Goal: Task Accomplishment & Management: Complete application form

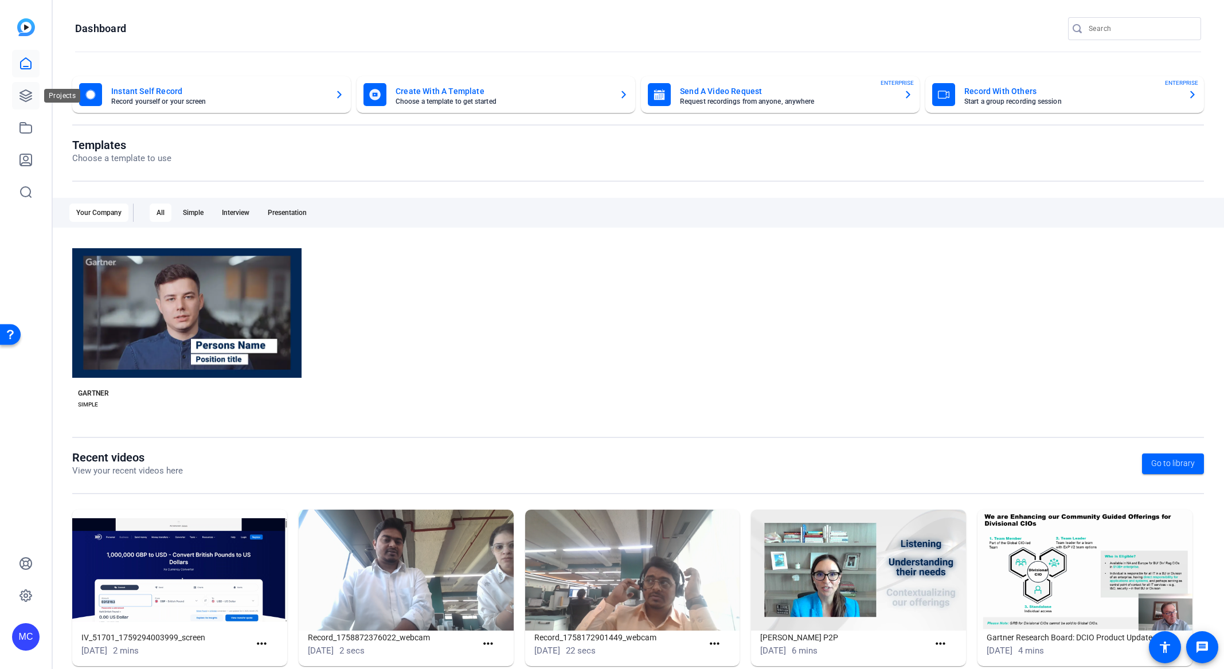
click at [29, 93] on icon at bounding box center [26, 96] width 14 height 14
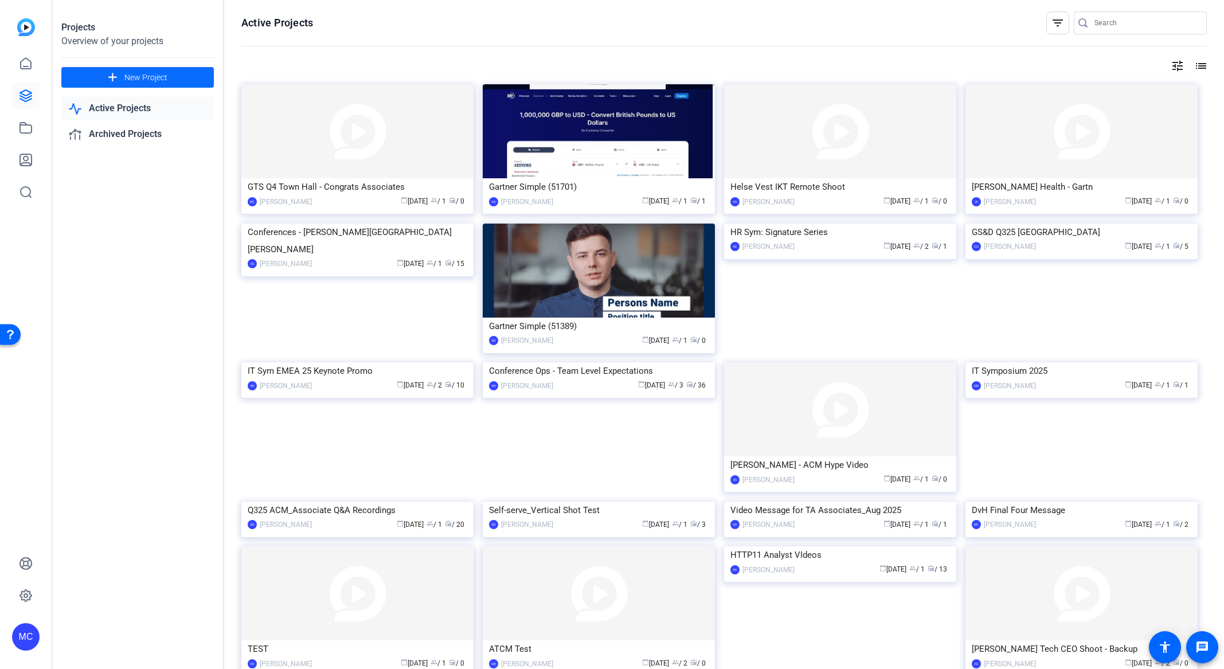
click at [163, 80] on span "New Project" at bounding box center [145, 78] width 43 height 12
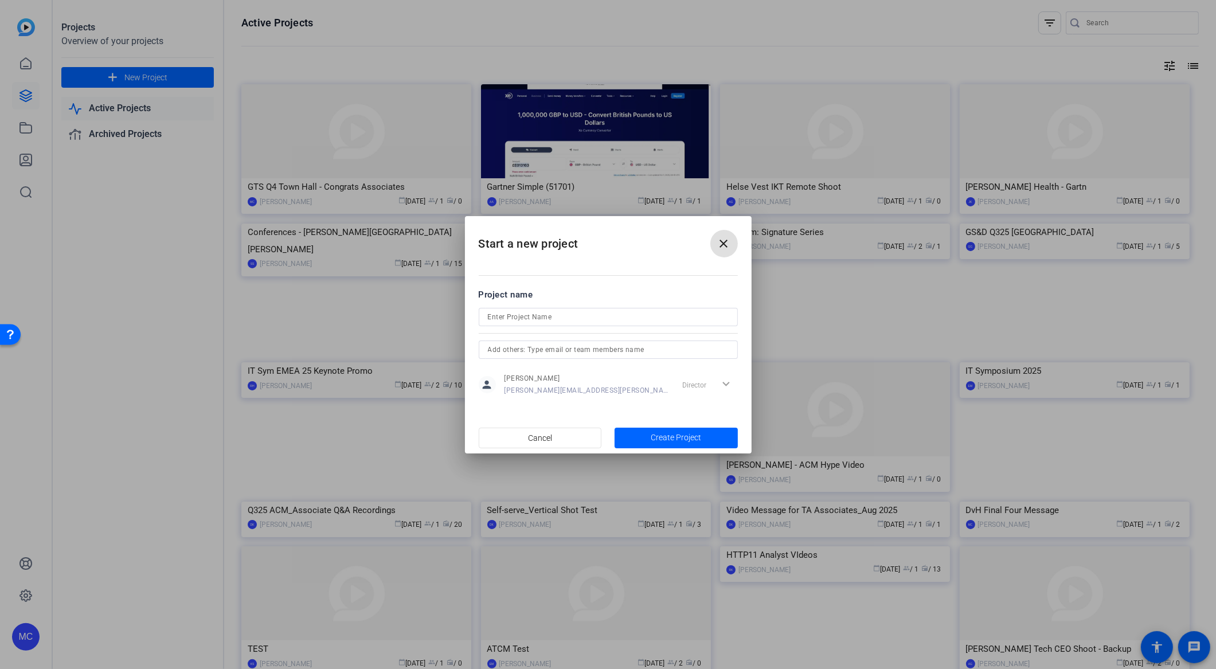
click at [571, 319] on input at bounding box center [608, 317] width 241 height 14
type input "GTS TH Q4 2025 Interview"
click at [700, 440] on span "Create Project" at bounding box center [676, 438] width 50 height 12
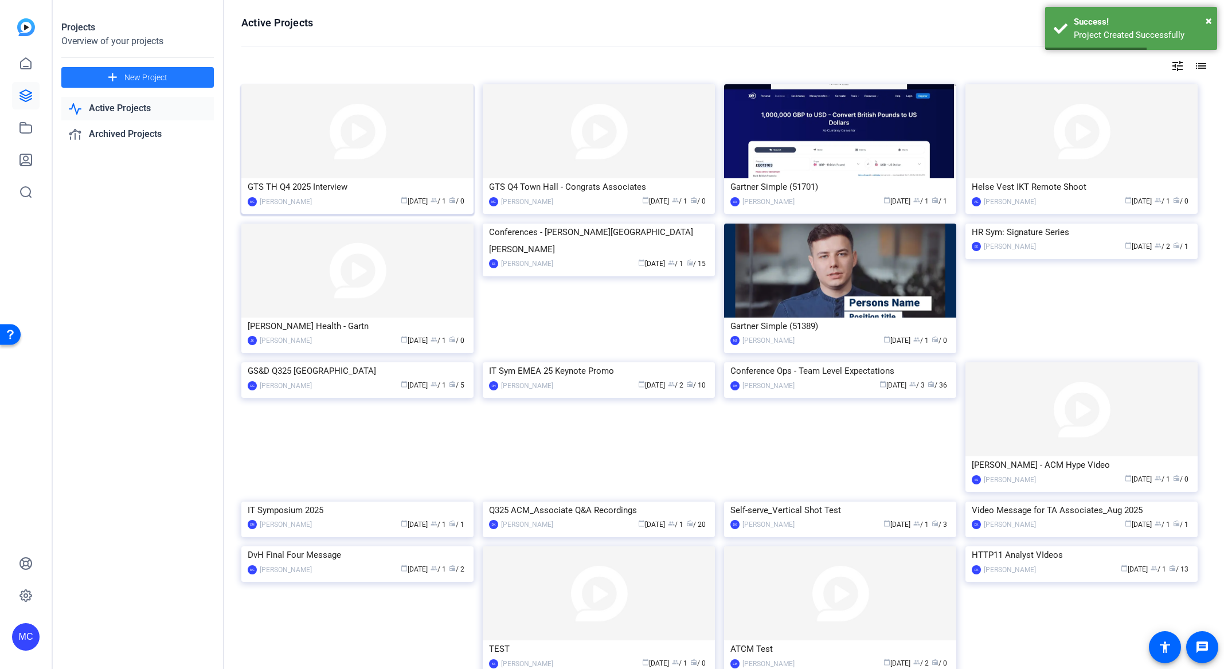
click at [390, 163] on img at bounding box center [357, 131] width 232 height 94
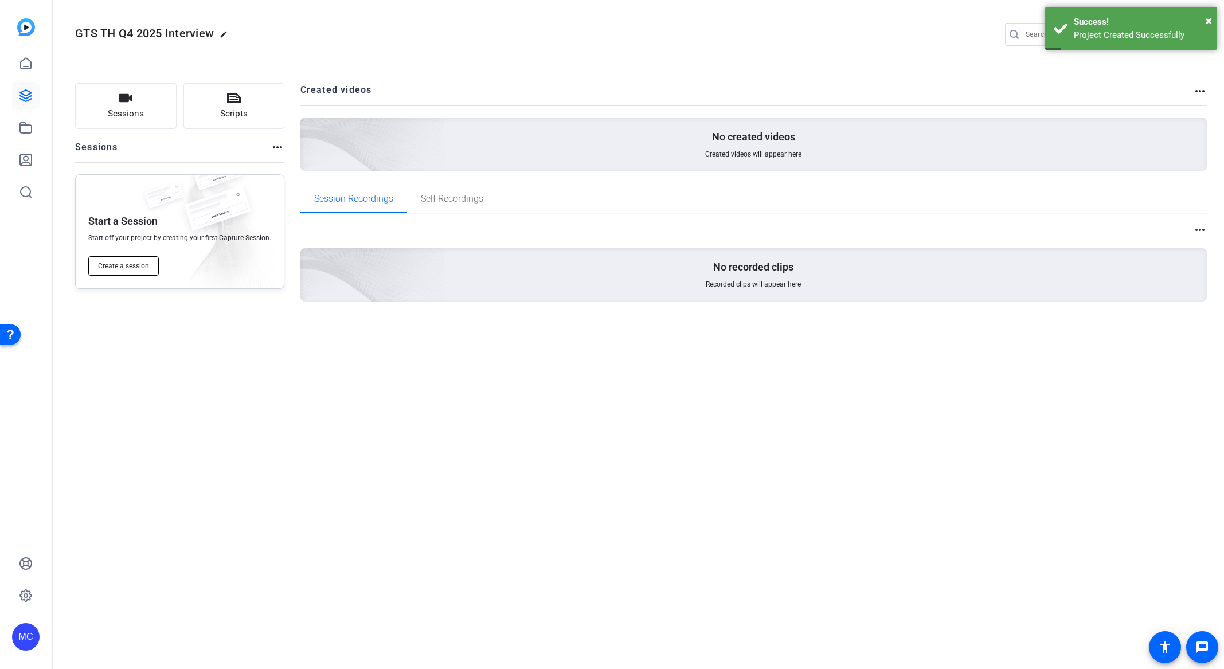
click at [139, 268] on span "Create a session" at bounding box center [123, 265] width 51 height 9
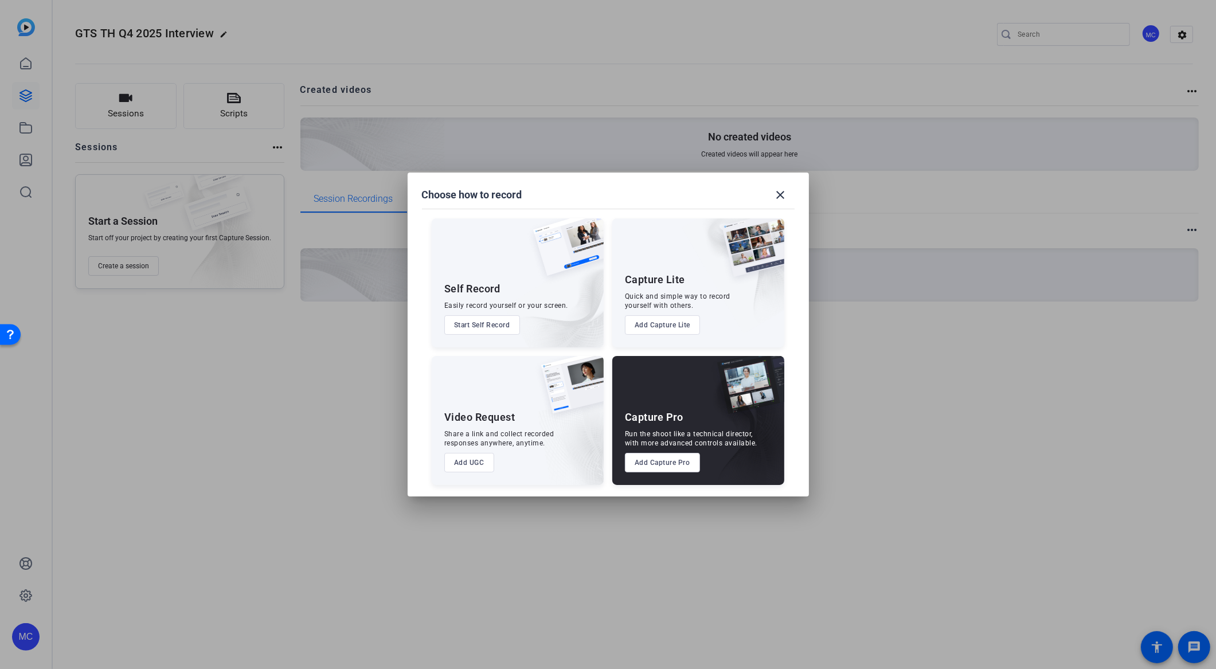
click at [674, 466] on button "Add Capture Pro" at bounding box center [662, 462] width 75 height 19
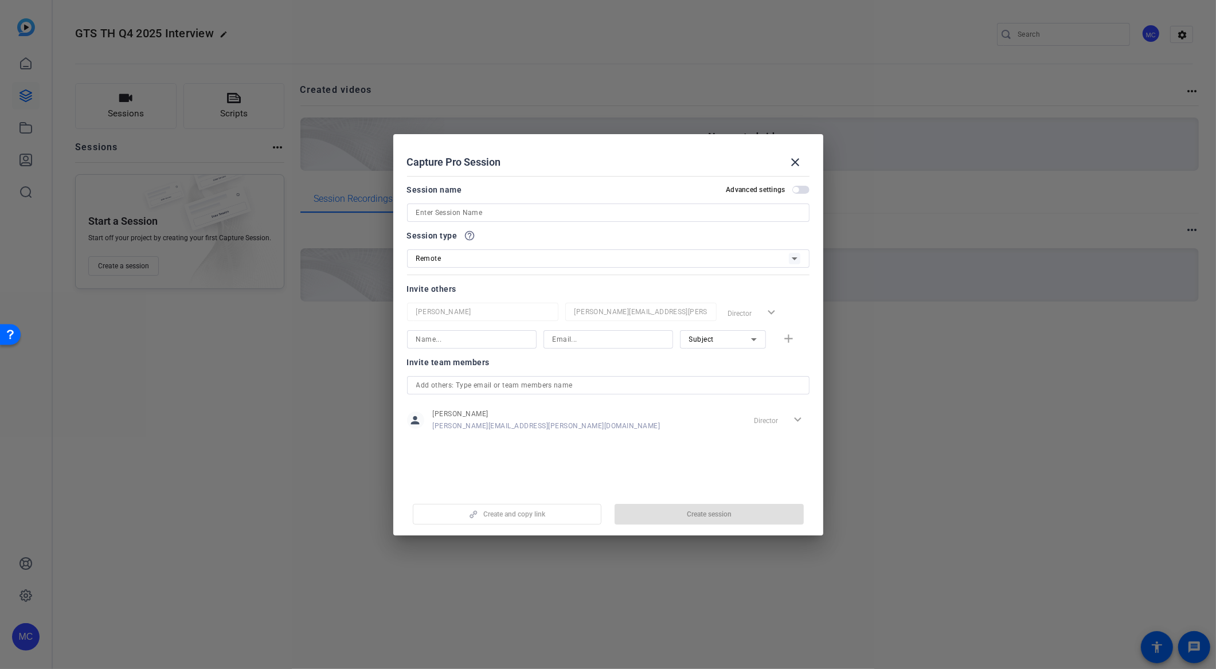
click at [480, 214] on input at bounding box center [608, 213] width 384 height 14
type input "DvH, Claire & Yvonne"
click at [596, 439] on div "Invite team members person Michael Caso Michael.Caso@gartner.com Director expan…" at bounding box center [608, 400] width 402 height 91
click at [472, 341] on input at bounding box center [471, 340] width 111 height 14
type input "Dick"
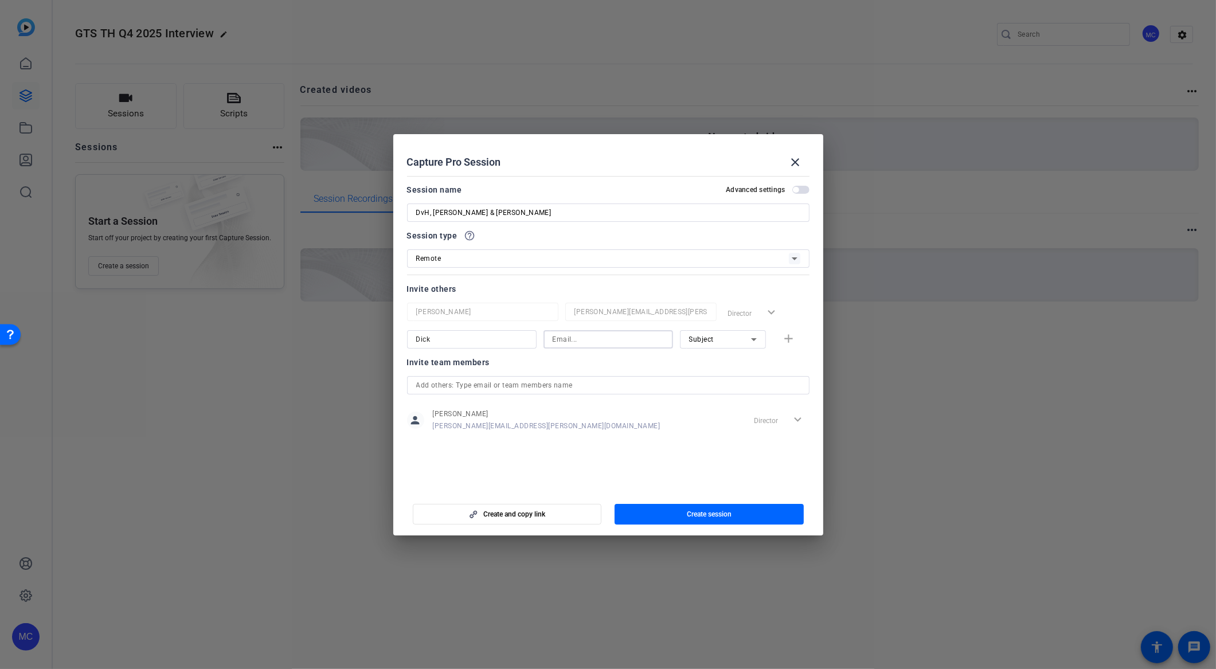
paste input "Dick.VanHam@gartner.com"
type input "Dick.VanHam@gartner.com"
click at [791, 342] on mat-icon "add" at bounding box center [788, 339] width 14 height 14
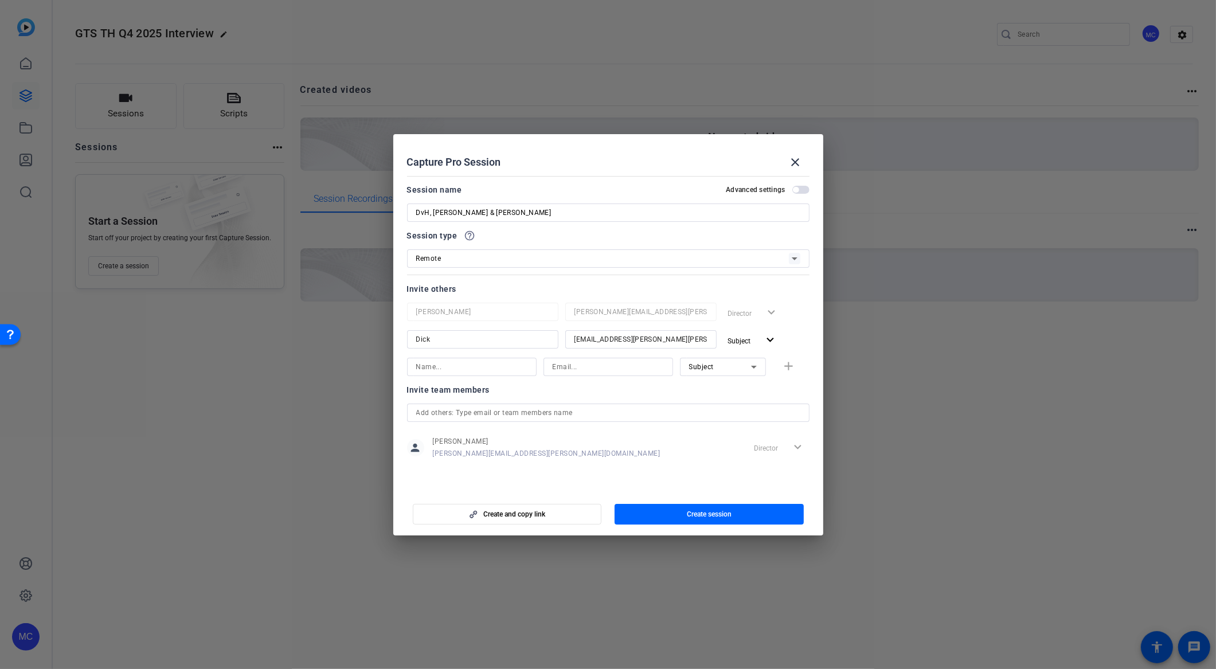
click at [476, 370] on input at bounding box center [471, 367] width 111 height 14
type input "Claire"
paste input "Claire.Herkes@gartner.com"
type input "Claire.Herkes@gartner.com"
click at [792, 368] on mat-icon "add" at bounding box center [788, 366] width 14 height 14
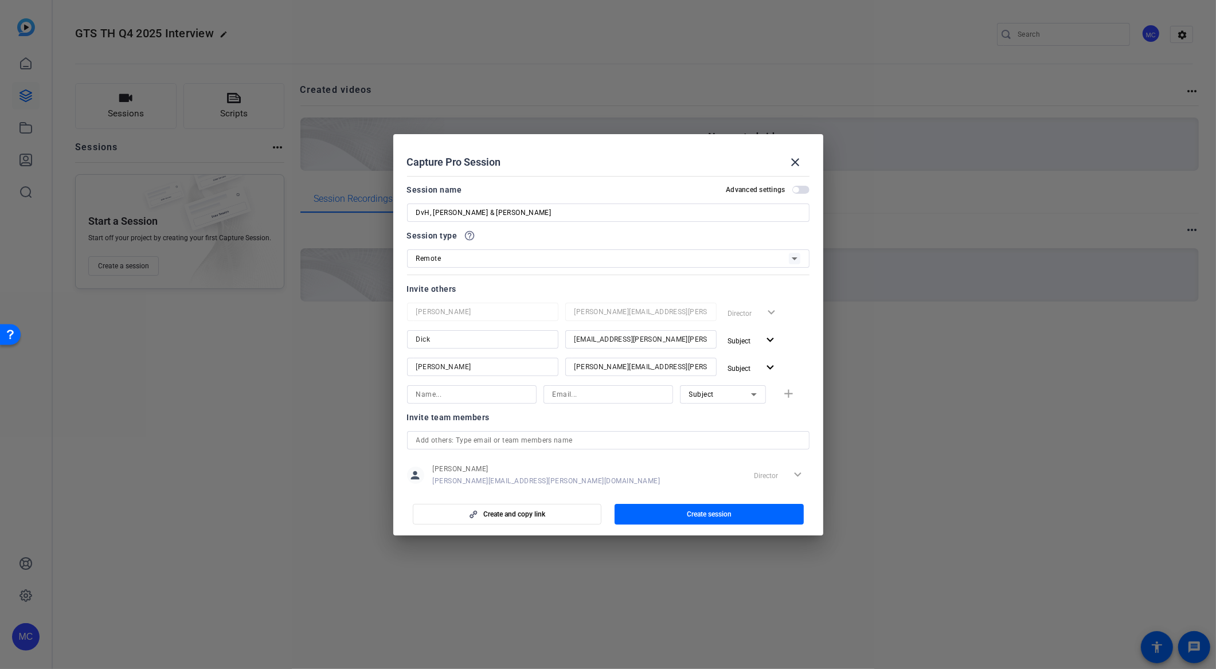
click at [450, 397] on input at bounding box center [471, 395] width 111 height 14
type input "Danielle"
click at [592, 397] on input at bounding box center [608, 395] width 111 height 14
paste input "Danielle.Dallau@gartner.com"
type input "Danielle.Dallau@gartner.com"
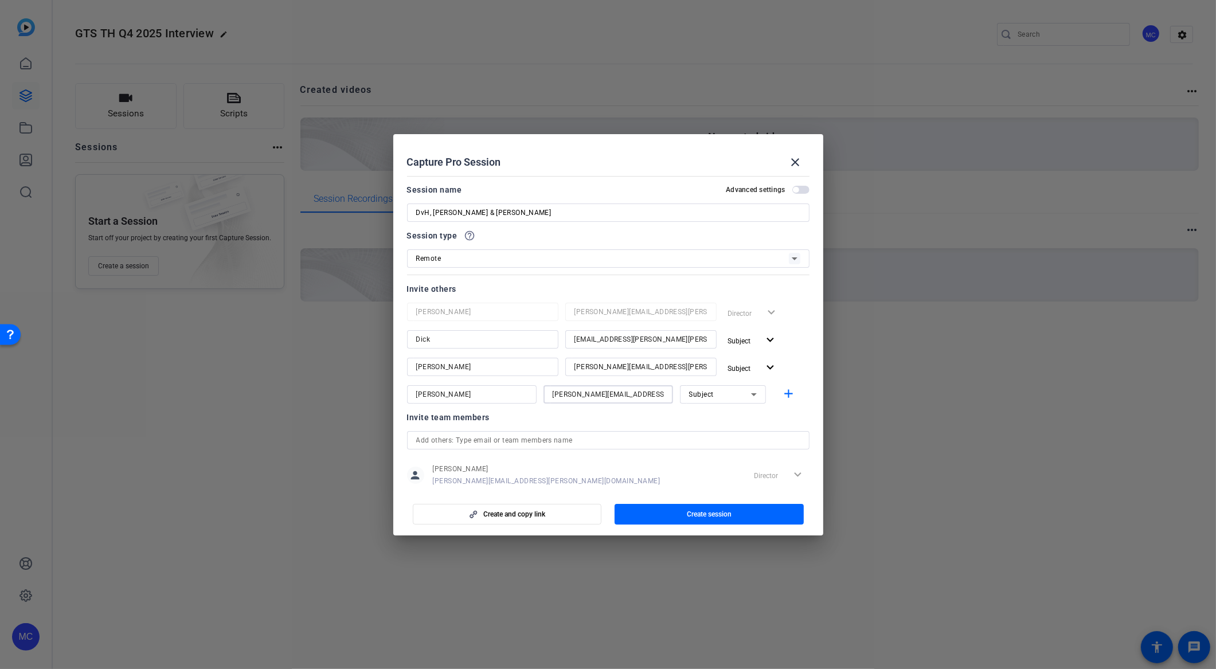
click at [733, 397] on div "Subject" at bounding box center [720, 394] width 62 height 14
click at [712, 435] on mat-option "Watcher" at bounding box center [715, 436] width 86 height 18
click at [784, 392] on mat-icon "add" at bounding box center [788, 394] width 14 height 14
click at [498, 428] on input at bounding box center [471, 422] width 111 height 14
type input "Lauren"
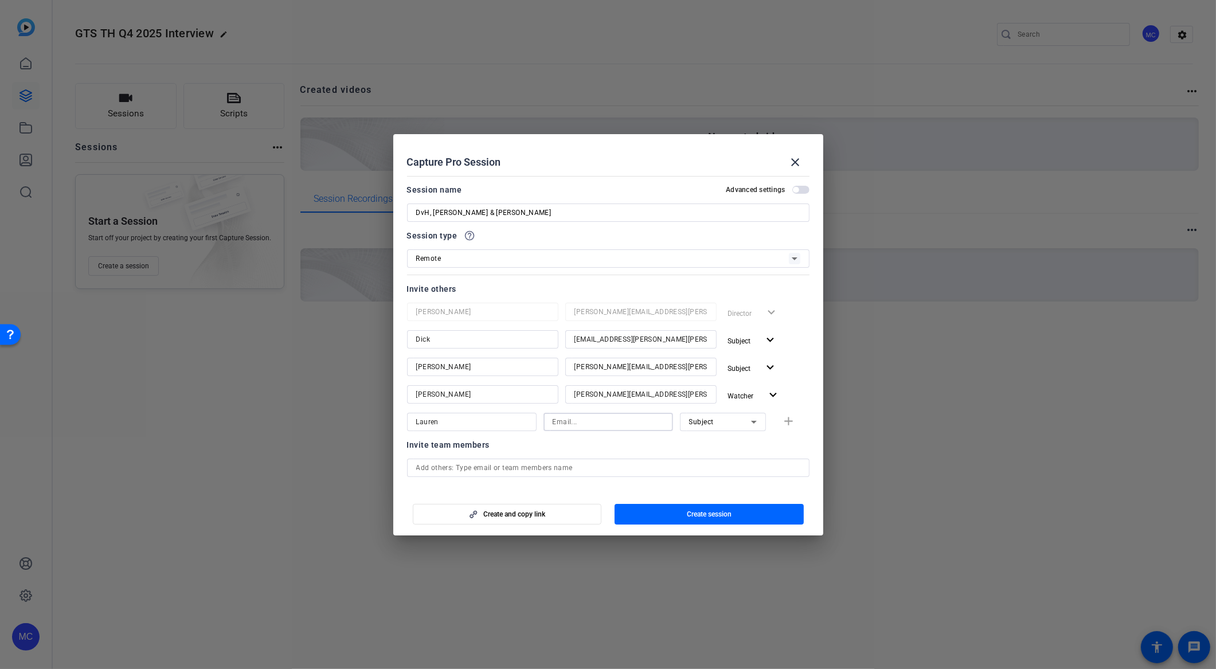
paste input "Lauren.Hackett@gartner.com"
type input "Lauren.Hackett@gartner.com"
click at [748, 421] on icon at bounding box center [754, 422] width 14 height 14
click at [705, 460] on span "Watcher" at bounding box center [695, 463] width 28 height 14
click at [781, 421] on mat-icon "add" at bounding box center [788, 422] width 14 height 14
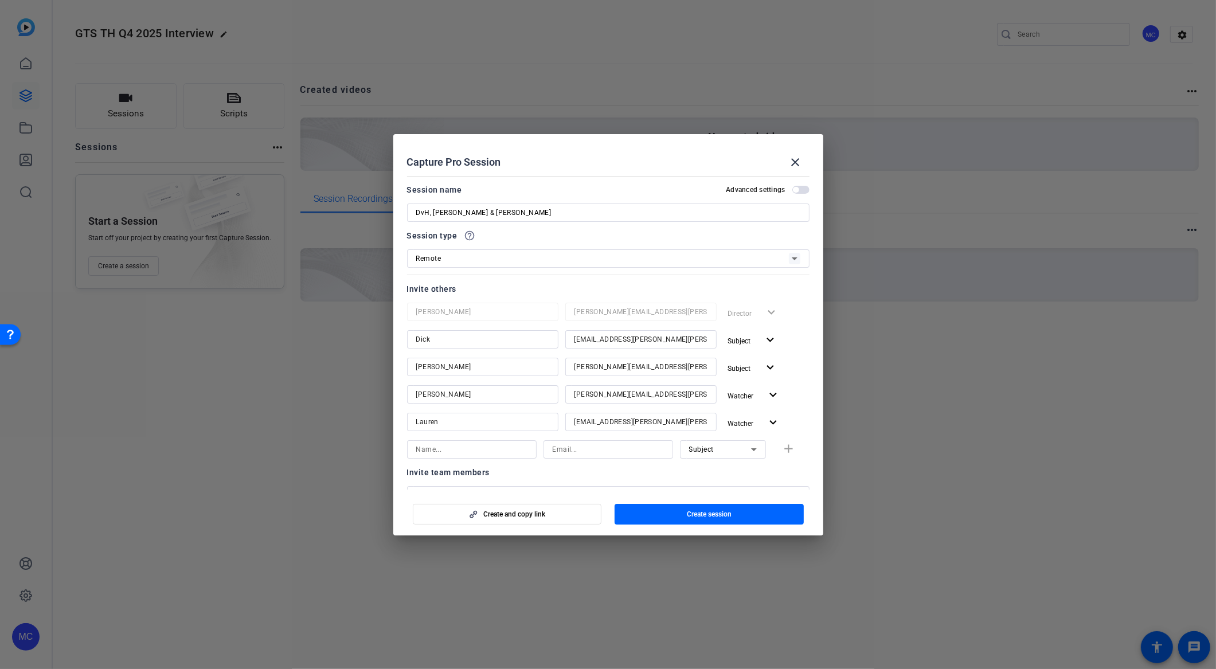
click at [465, 454] on input at bounding box center [471, 450] width 111 height 14
type input "Chris"
paste input "Chris.Wolcott@gartner.com"
type input "Chris.Wolcott@gartner.com"
click at [716, 456] on div "Subject" at bounding box center [720, 449] width 62 height 14
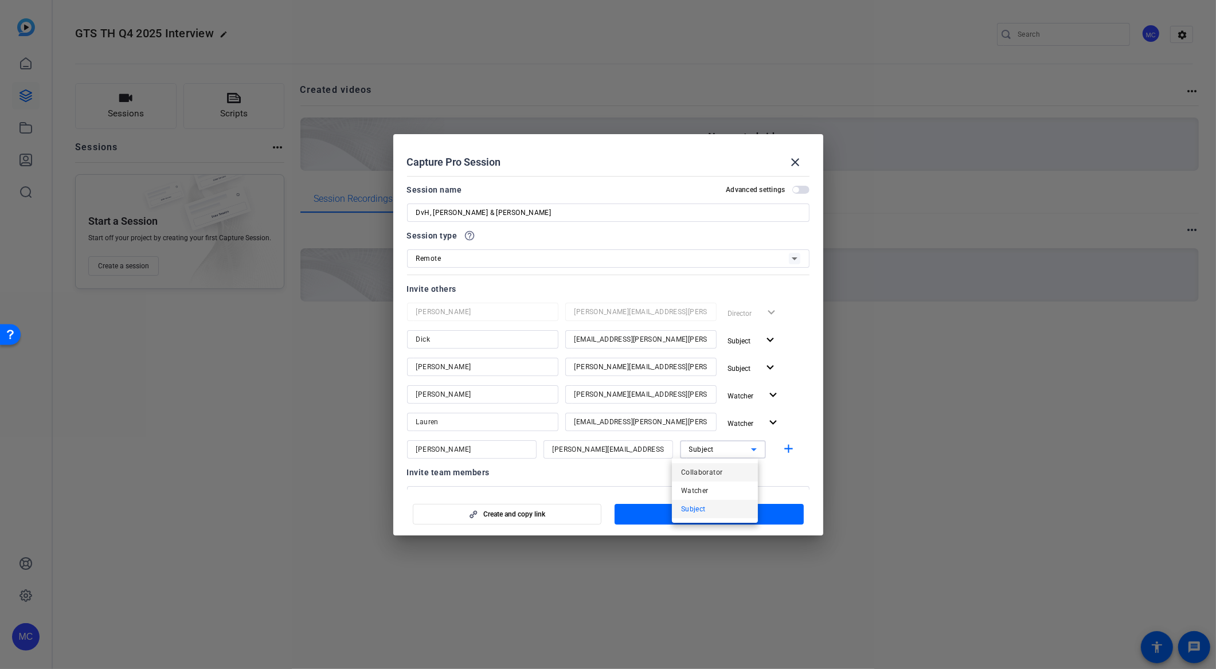
click at [712, 472] on span "Collaborator" at bounding box center [702, 473] width 42 height 14
click at [787, 450] on mat-icon "add" at bounding box center [788, 449] width 14 height 14
click at [462, 483] on input at bounding box center [471, 477] width 111 height 14
type input "Tina"
paste input "Tina.AdlafHlebec@gartner.com"
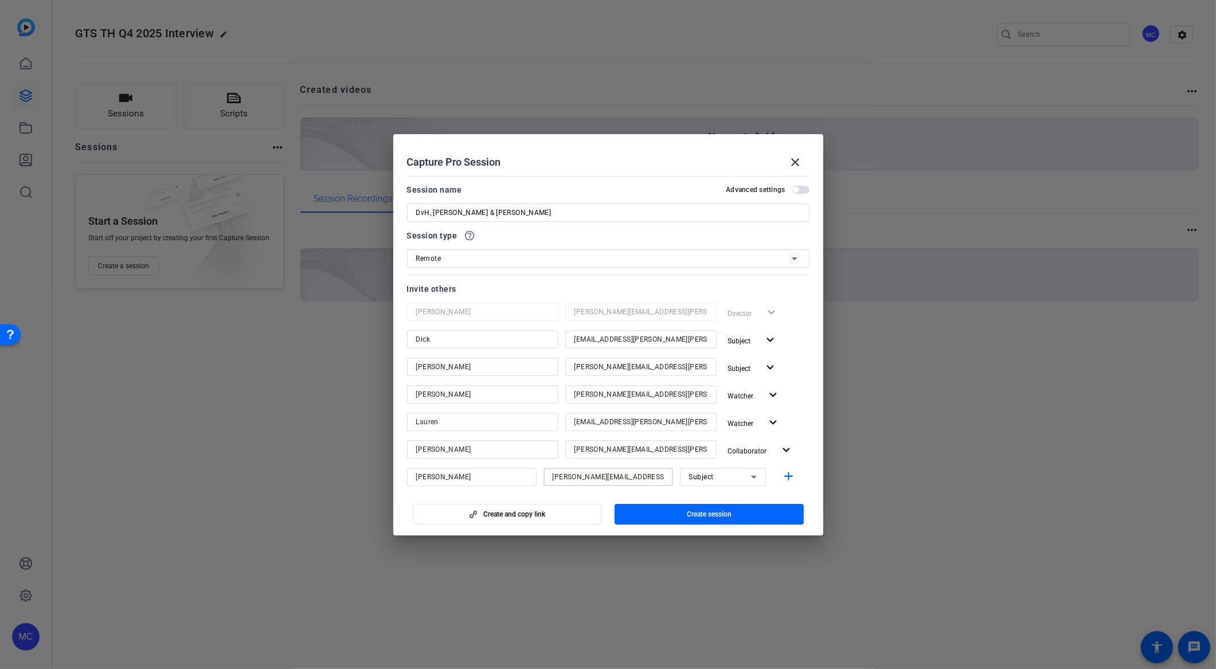
type input "Tina.AdlafHlebec@gartner.com"
click at [747, 481] on icon at bounding box center [754, 477] width 14 height 14
click at [710, 514] on mat-option "Watcher" at bounding box center [715, 518] width 86 height 18
click at [781, 471] on mat-icon "add" at bounding box center [788, 477] width 14 height 14
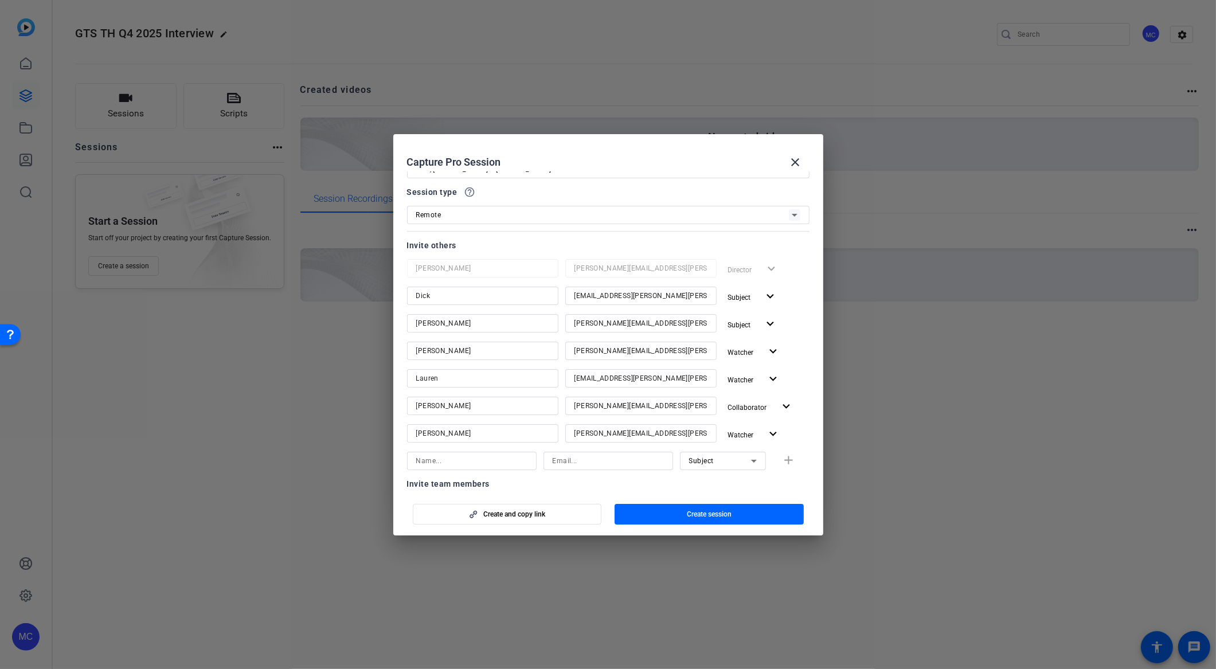
scroll to position [48, 0]
click at [467, 456] on input at bounding box center [471, 457] width 111 height 14
type input "T"
type input "Yvonne"
paste input "Yvonne.Genovese@gartner.com"
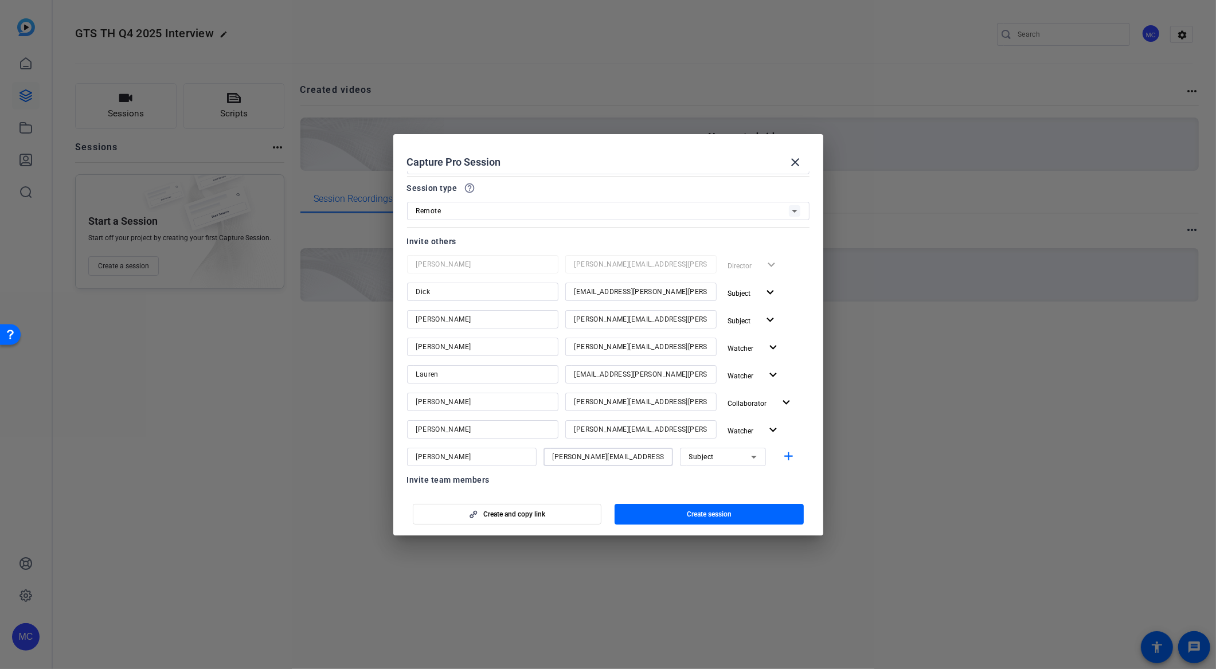
type input "Yvonne.Genovese@gartner.com"
click at [733, 459] on div "Subject" at bounding box center [720, 457] width 62 height 14
click at [713, 515] on mat-option "Subject" at bounding box center [715, 516] width 86 height 18
click at [783, 453] on mat-icon "add" at bounding box center [788, 457] width 14 height 14
click at [487, 483] on input at bounding box center [471, 485] width 111 height 14
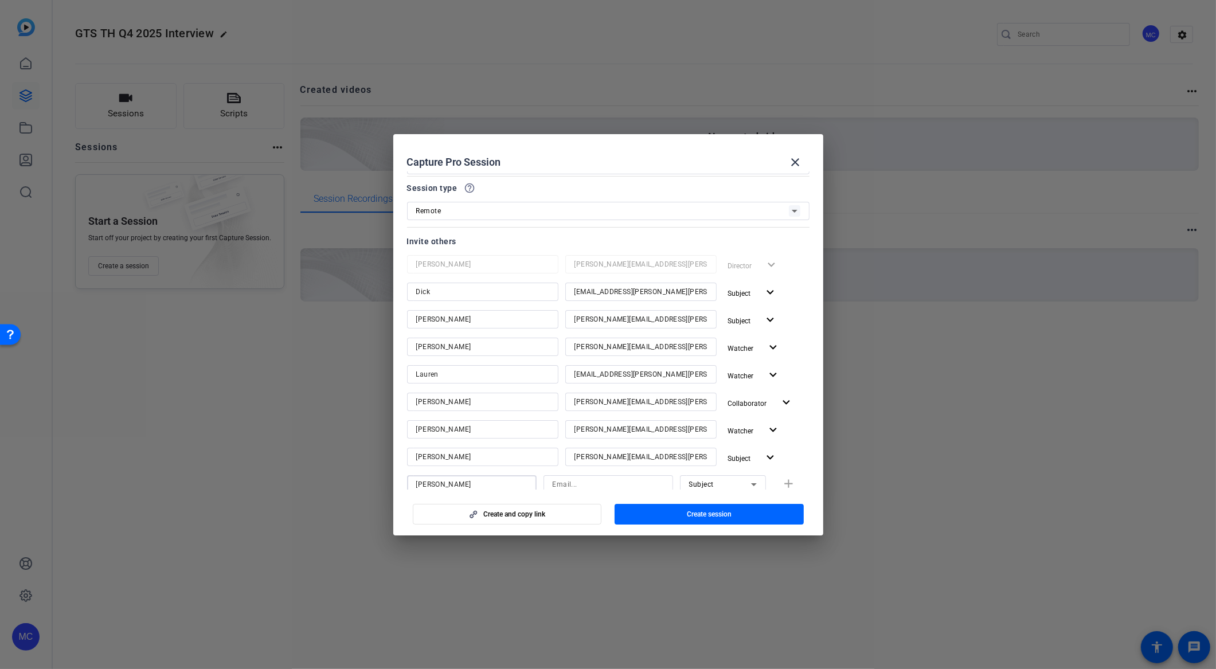
type input "Jenifer"
paste input "jenifer.feaster@gartner.com"
type input "jenifer.feaster@gartner.com"
click at [747, 483] on icon at bounding box center [754, 483] width 14 height 14
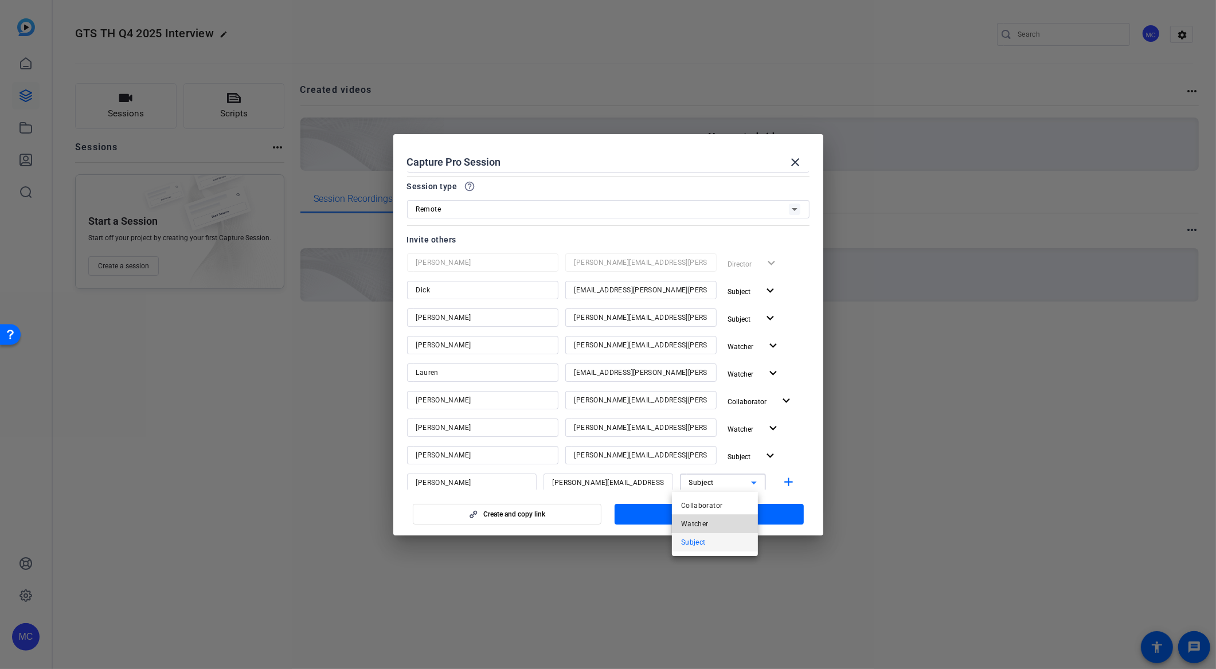
click at [709, 523] on mat-option "Watcher" at bounding box center [715, 524] width 86 height 18
click at [783, 485] on mat-icon "add" at bounding box center [788, 482] width 14 height 14
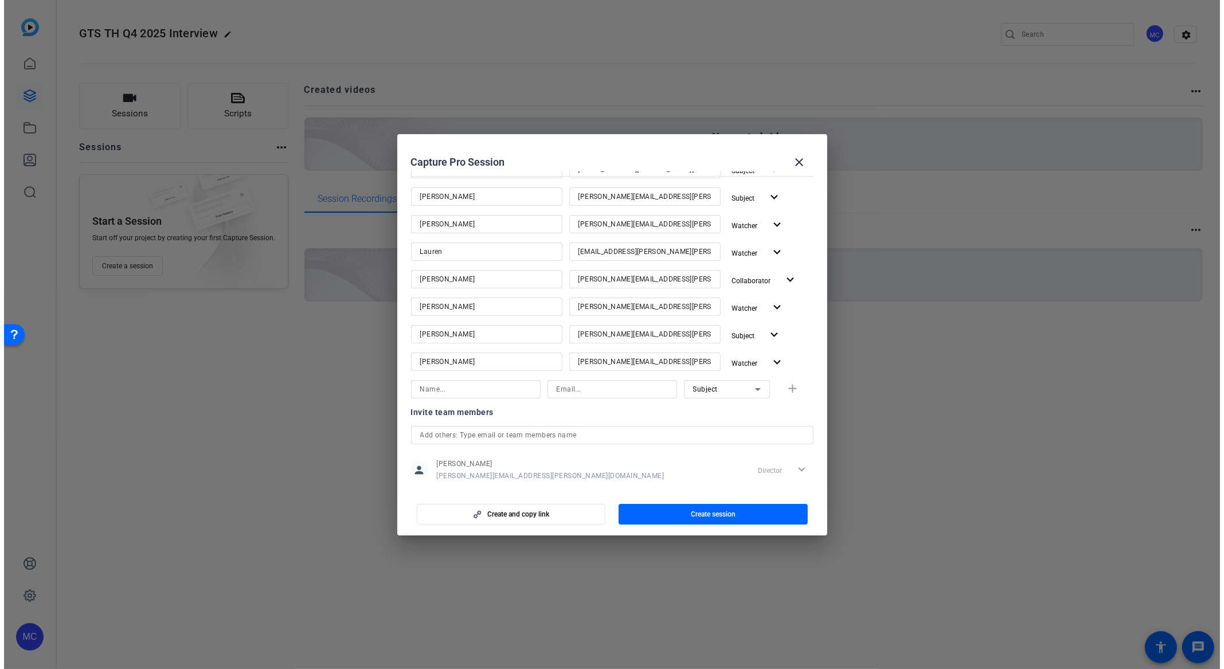
scroll to position [173, 0]
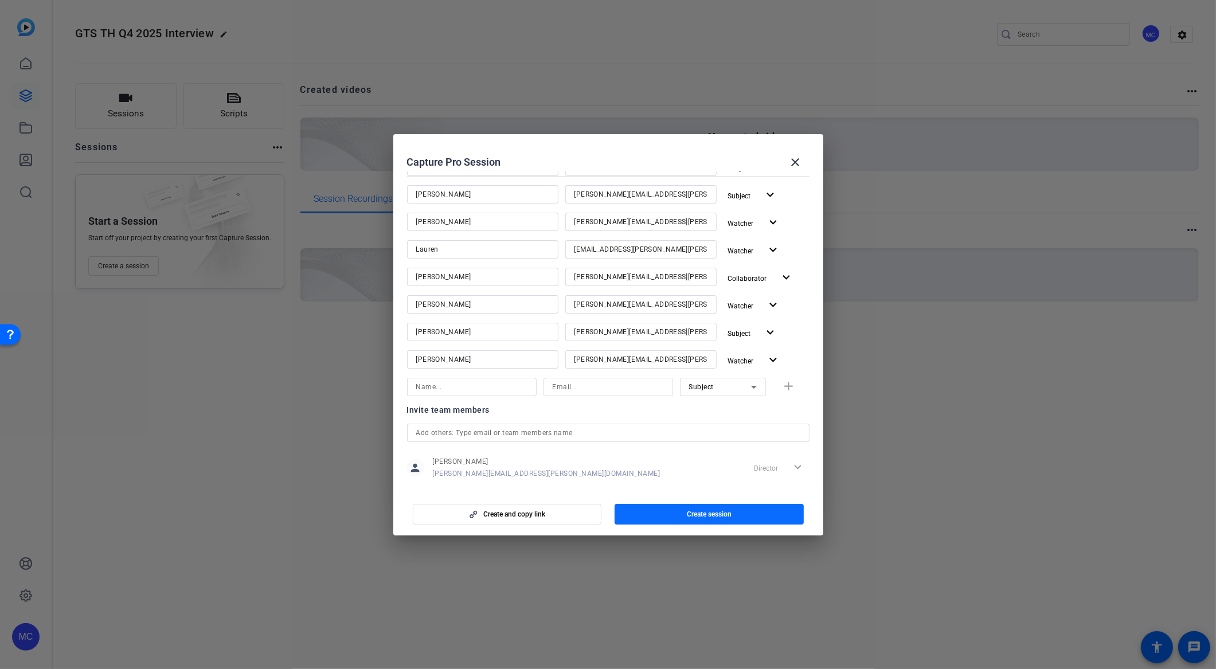
click at [730, 514] on span "Create session" at bounding box center [709, 514] width 45 height 9
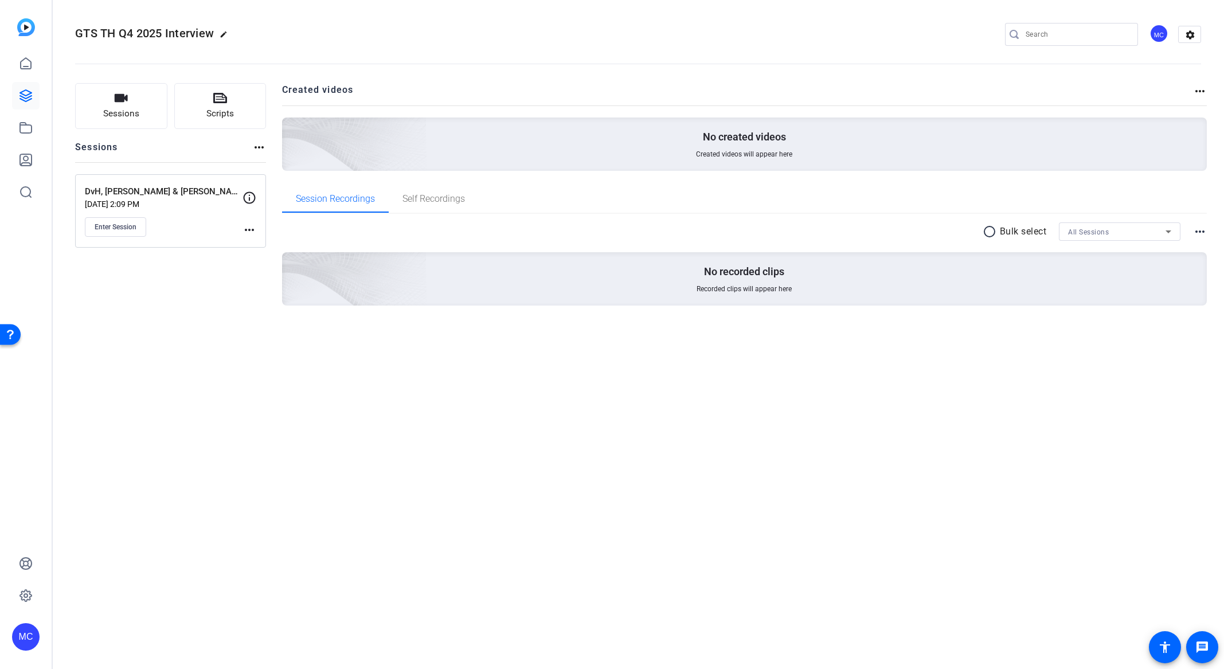
click at [312, 435] on div "GTS TH Q4 2025 Interview edit MC settings Sessions Scripts Sessions more_horiz …" at bounding box center [638, 334] width 1172 height 669
click at [394, 431] on div "GTS TH Q4 2025 Interview edit MC settings Sessions Scripts Sessions more_horiz …" at bounding box center [638, 334] width 1172 height 669
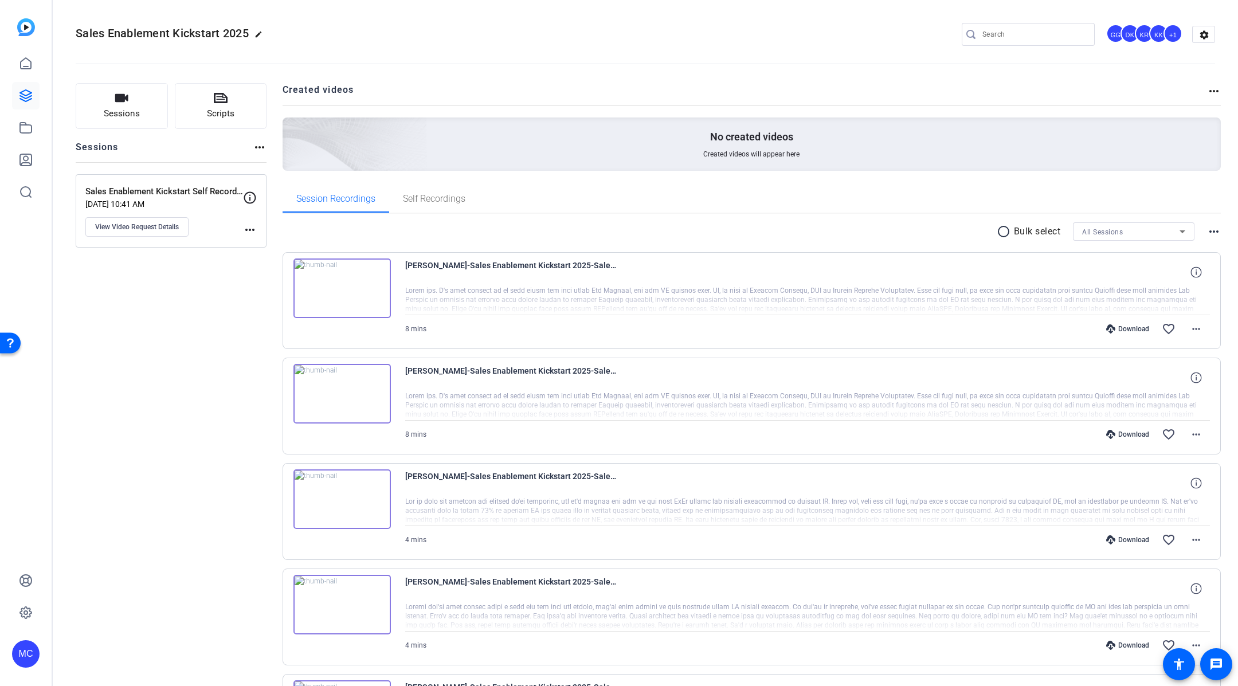
scroll to position [857, 0]
